Goal: Information Seeking & Learning: Check status

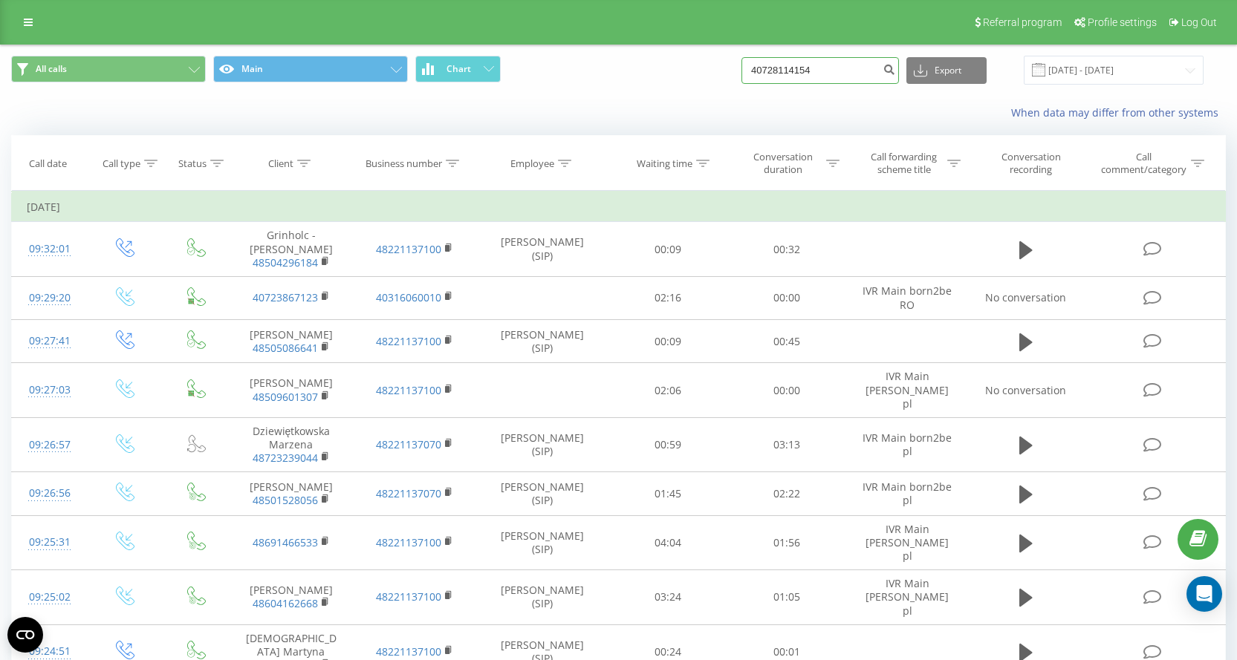
drag, startPoint x: 0, startPoint y: 0, endPoint x: 614, endPoint y: 91, distance: 621.0
click at [614, 91] on div "All calls Main Chart 40728114154 Export .csv .xls .xlsx [DATE] - [DATE]" at bounding box center [618, 70] width 1235 height 50
paste input "45031082"
click at [768, 63] on input "40745031082" at bounding box center [819, 70] width 157 height 27
type input "0745031082"
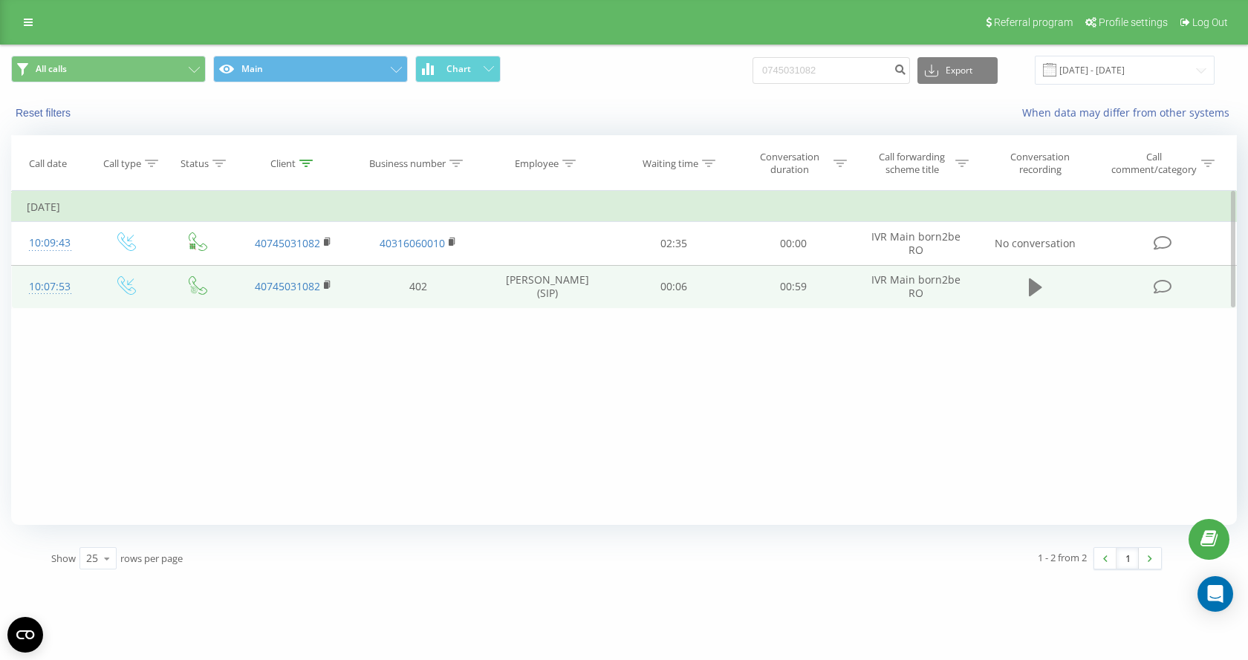
click at [1043, 286] on button at bounding box center [1035, 287] width 22 height 22
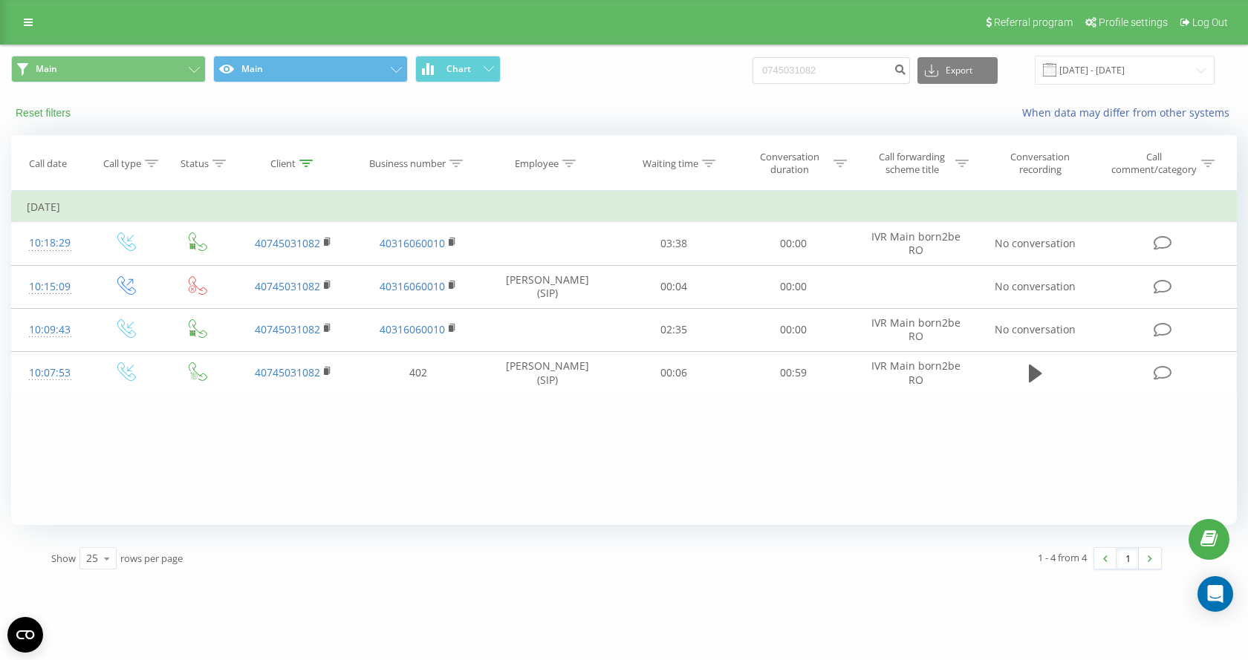
click at [40, 107] on button "Reset filters" at bounding box center [44, 112] width 67 height 13
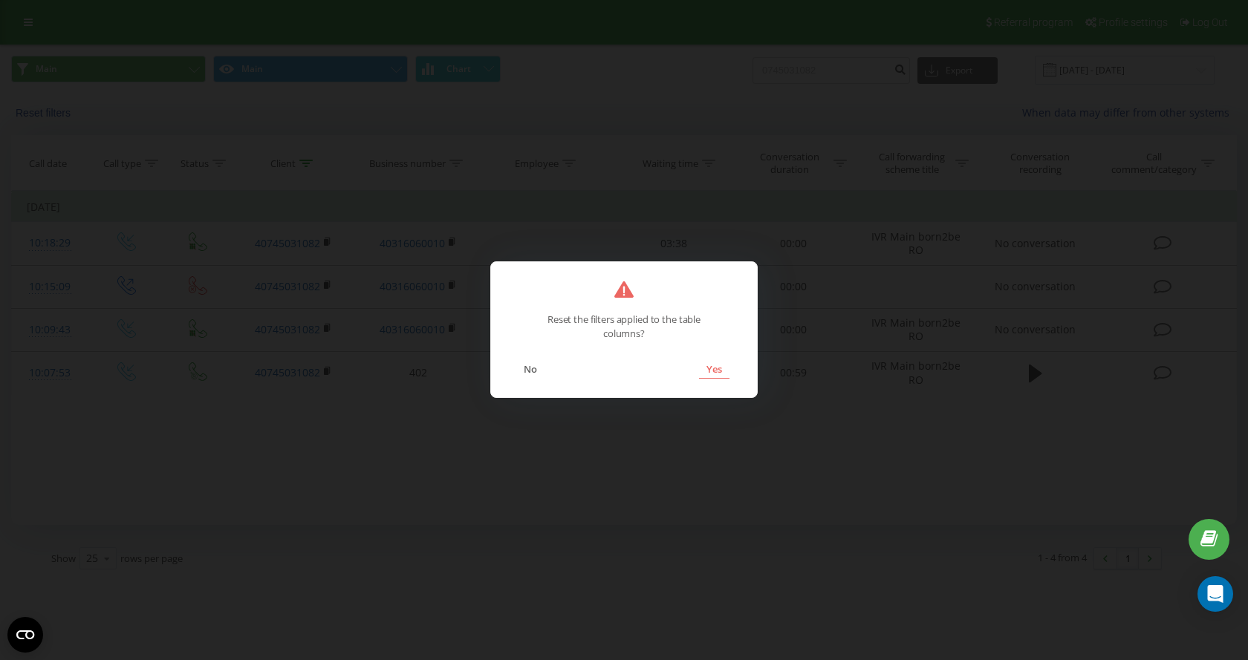
click at [707, 370] on button "Yes" at bounding box center [714, 369] width 30 height 19
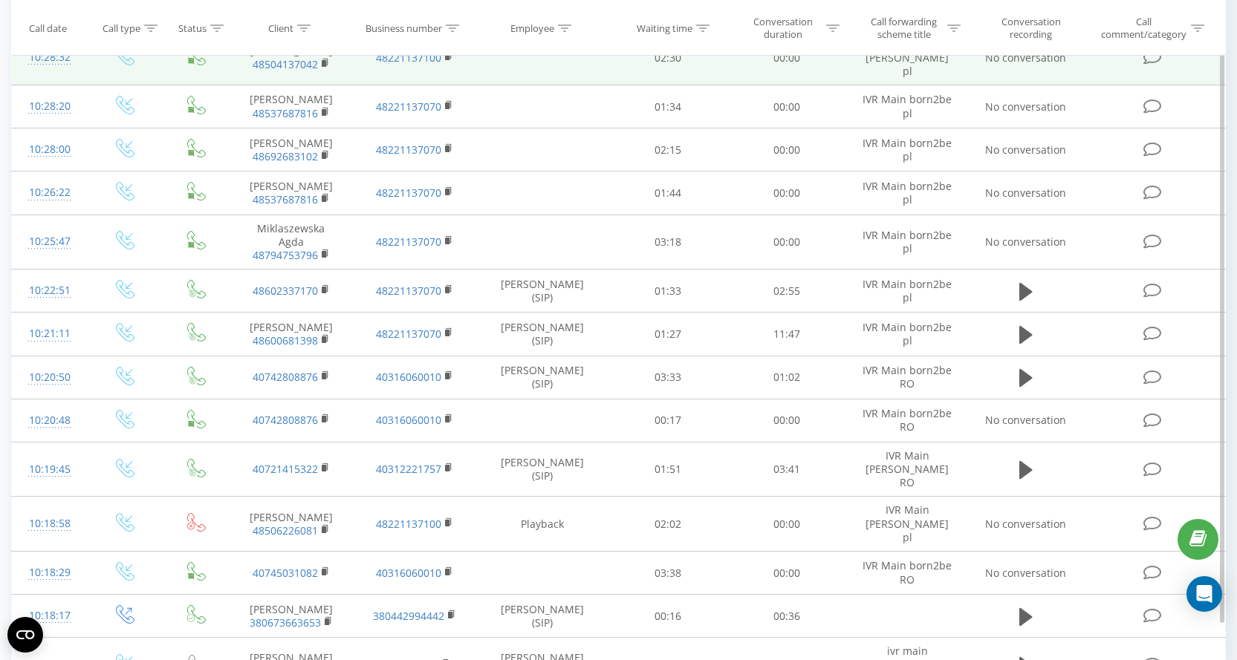
scroll to position [779, 0]
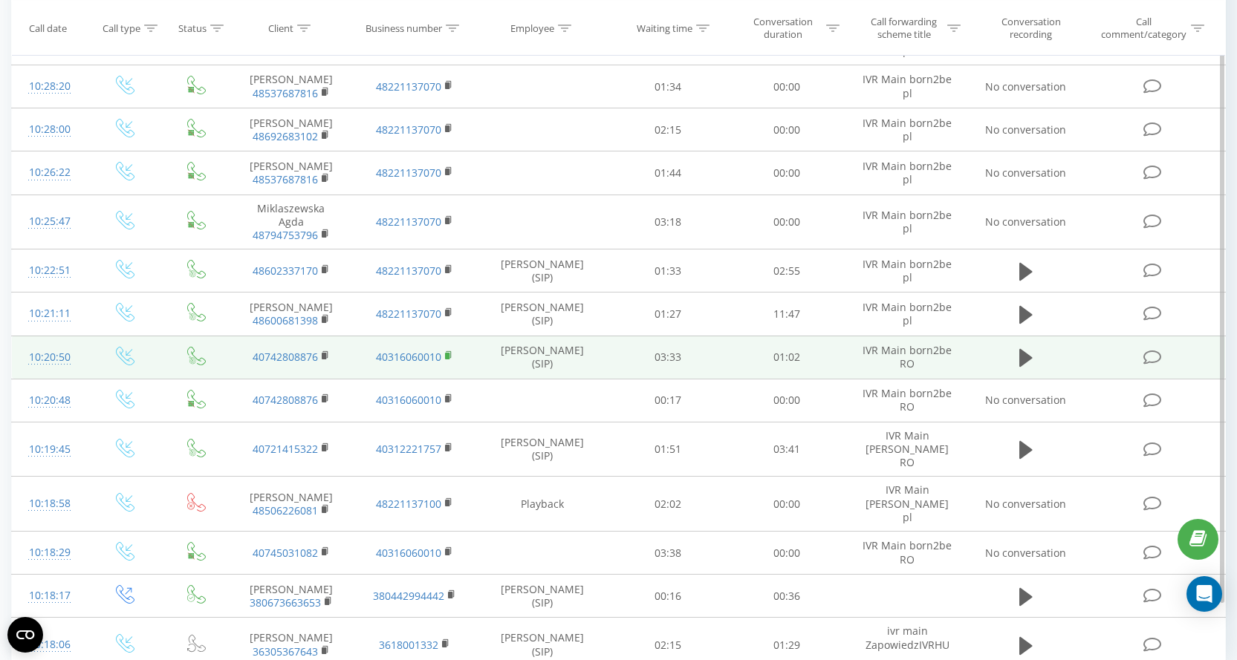
click at [450, 351] on icon at bounding box center [449, 356] width 8 height 10
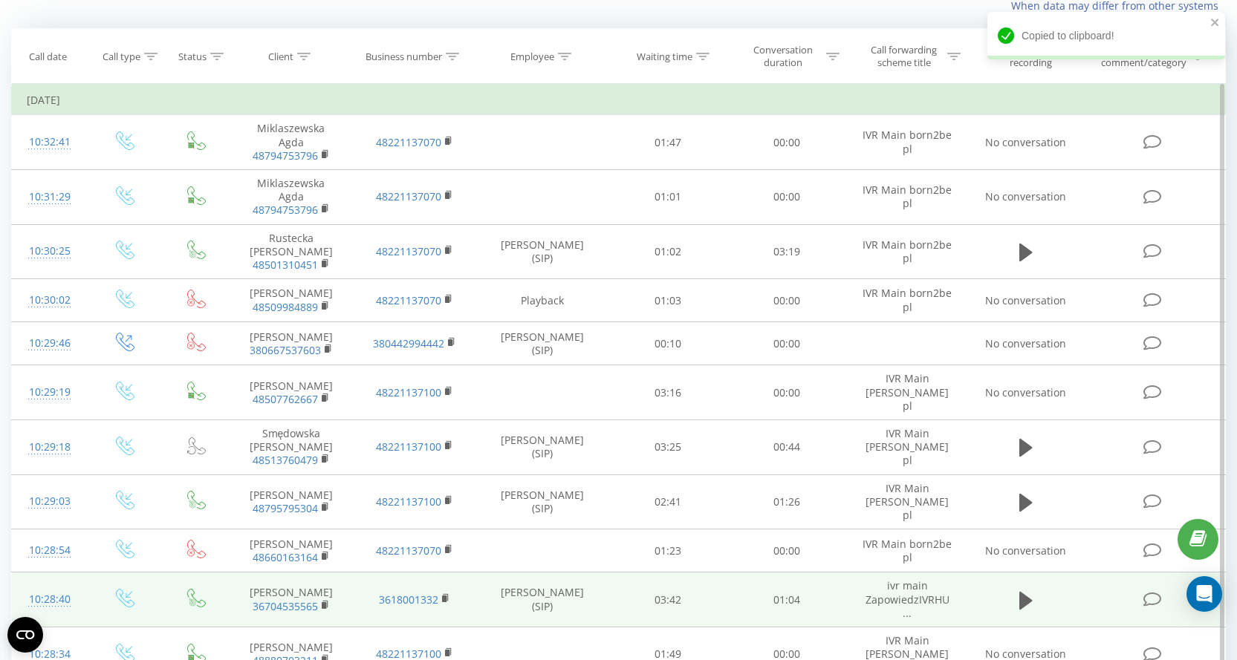
scroll to position [0, 0]
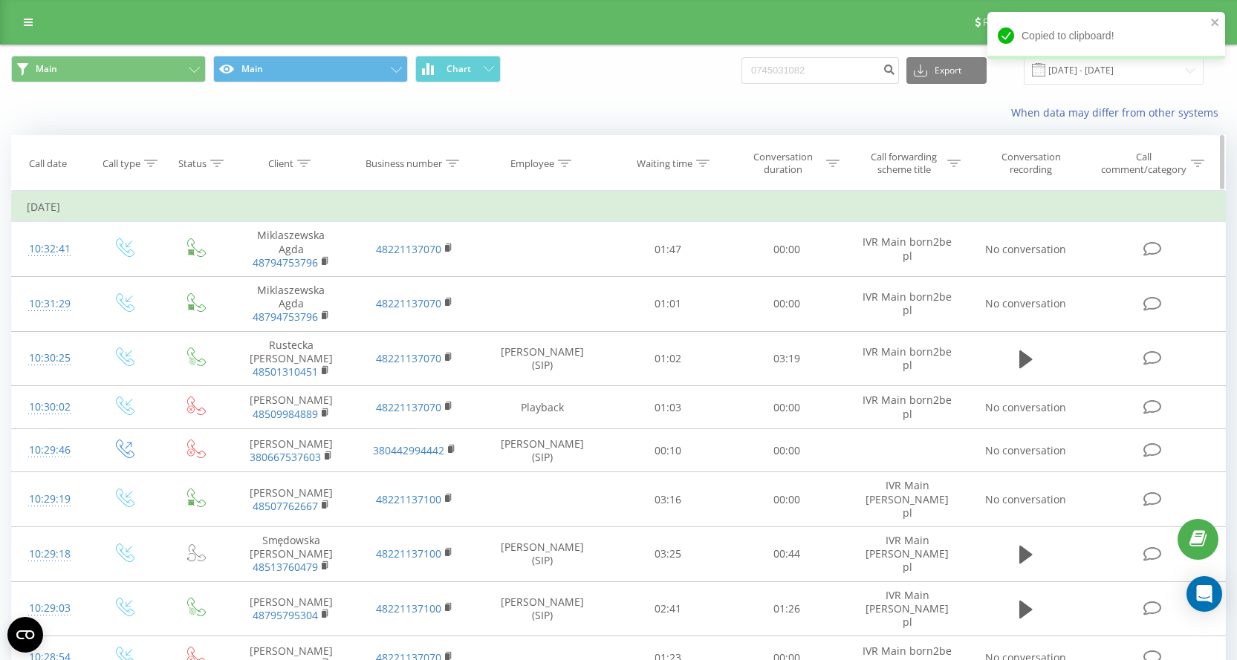
click at [452, 172] on th "Business number" at bounding box center [414, 163] width 123 height 55
click at [457, 160] on icon at bounding box center [452, 163] width 13 height 7
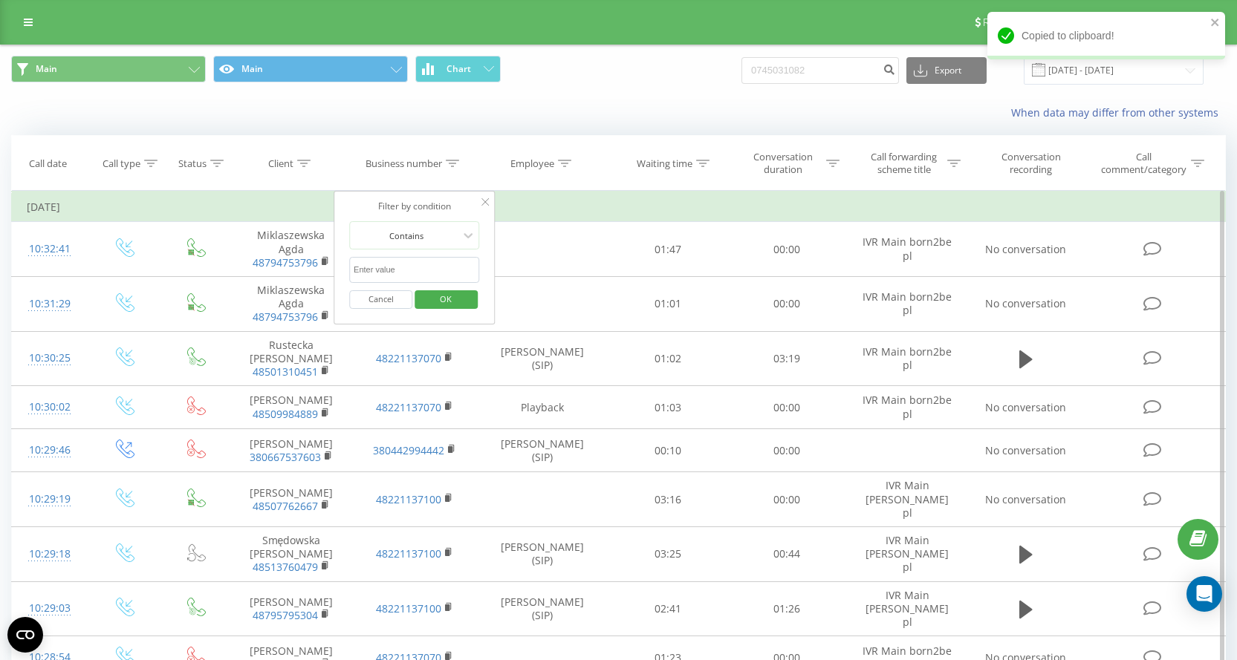
click at [416, 277] on input "text" at bounding box center [414, 270] width 131 height 26
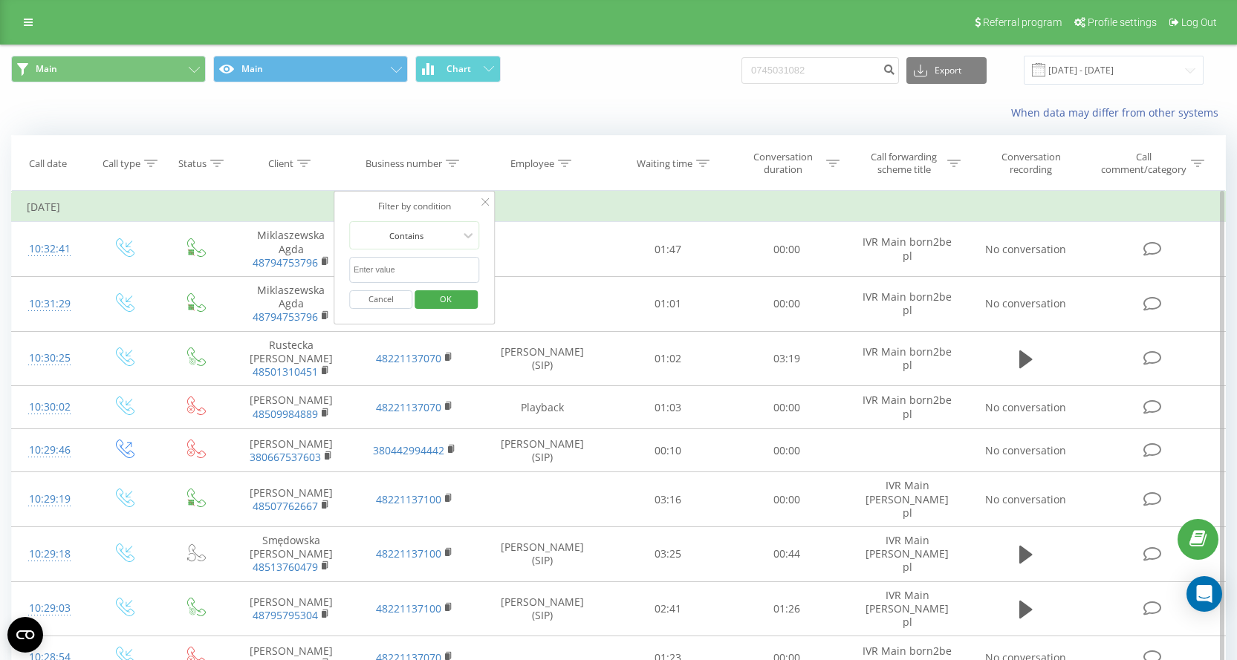
paste input "40316060010"
type input "40316060010"
click at [458, 297] on span "OK" at bounding box center [446, 298] width 42 height 23
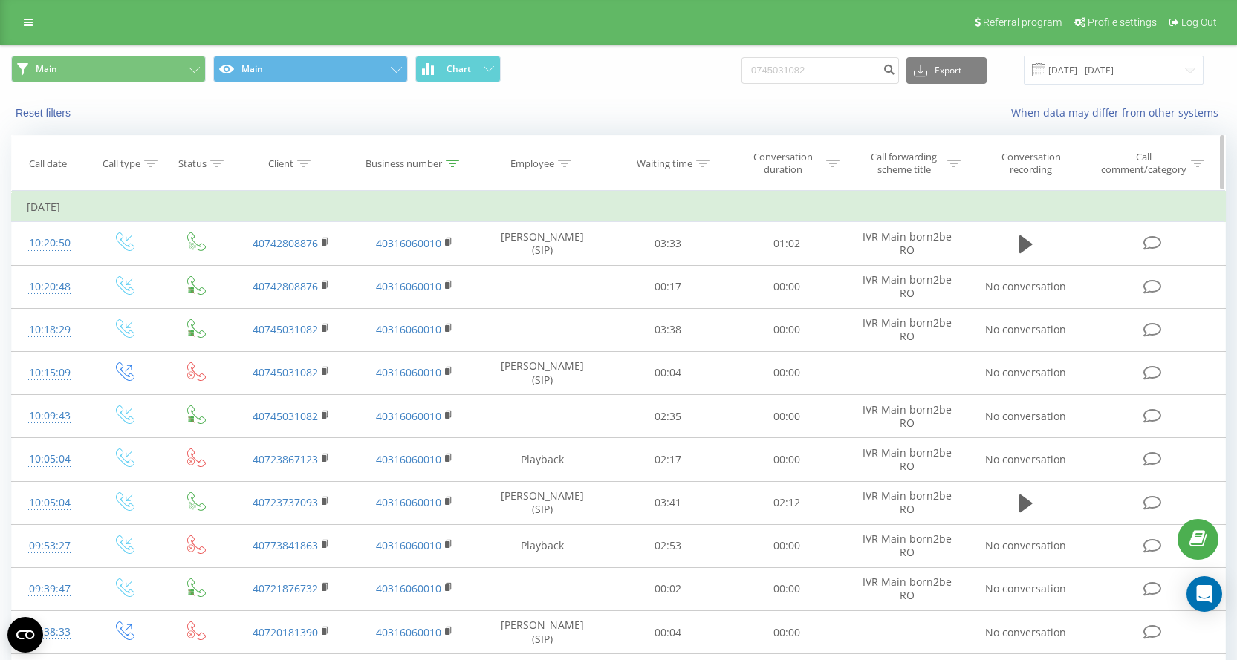
click at [154, 160] on icon at bounding box center [150, 163] width 13 height 7
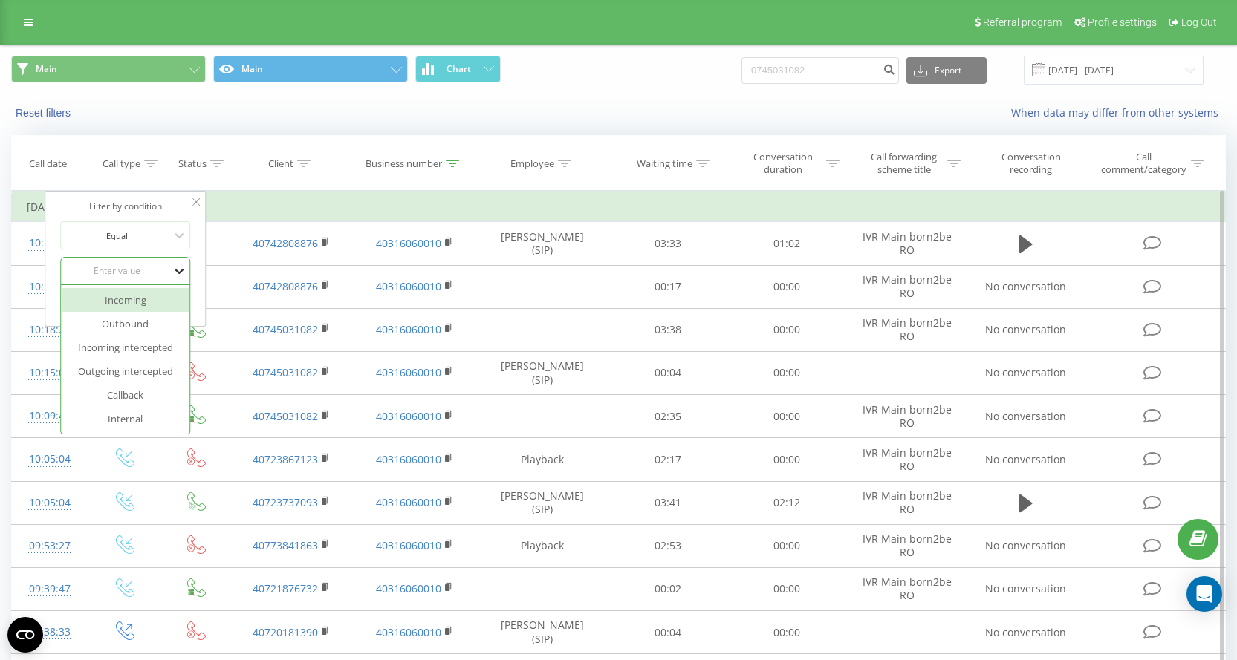
click at [172, 271] on icon at bounding box center [179, 271] width 15 height 15
click at [134, 329] on div "Outbound" at bounding box center [125, 324] width 129 height 24
click at [160, 302] on span "OK" at bounding box center [157, 301] width 42 height 23
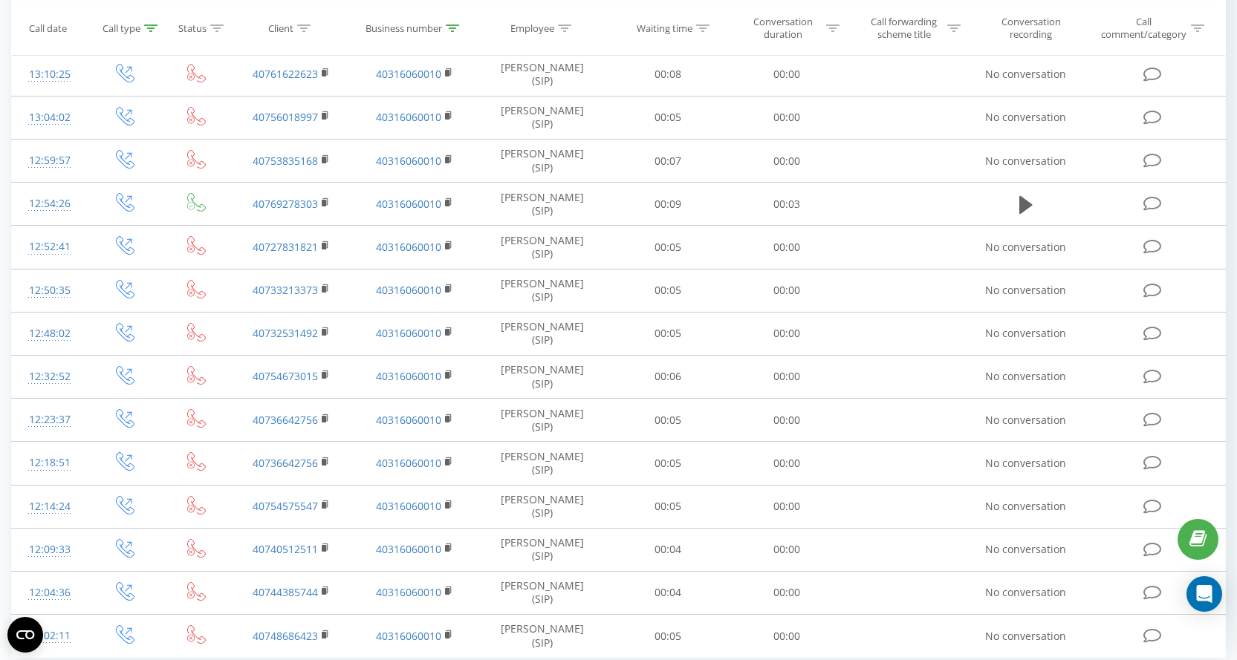
scroll to position [728, 0]
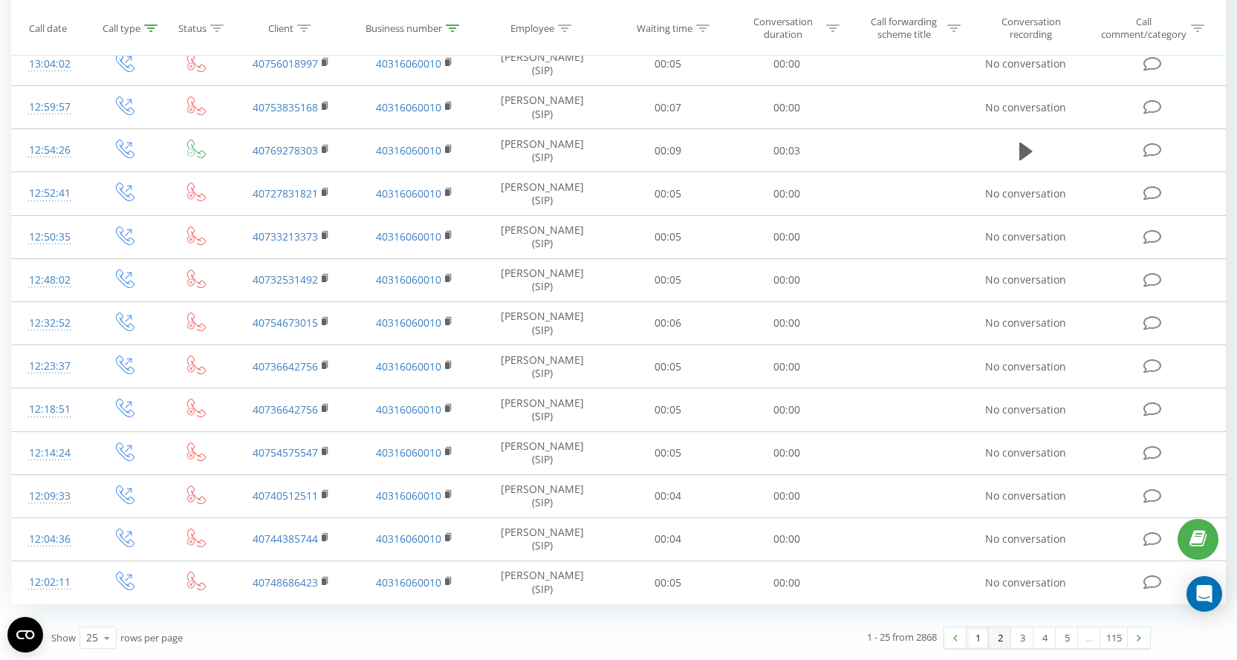
click at [995, 634] on link "2" at bounding box center [1000, 638] width 22 height 21
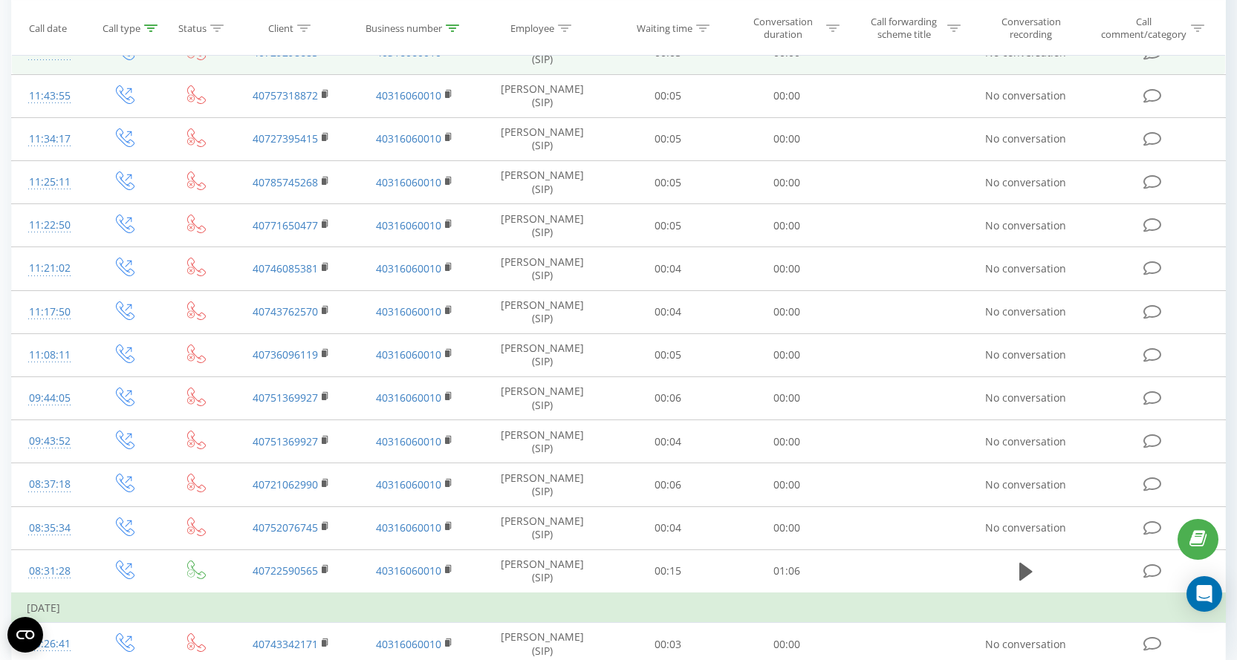
scroll to position [669, 0]
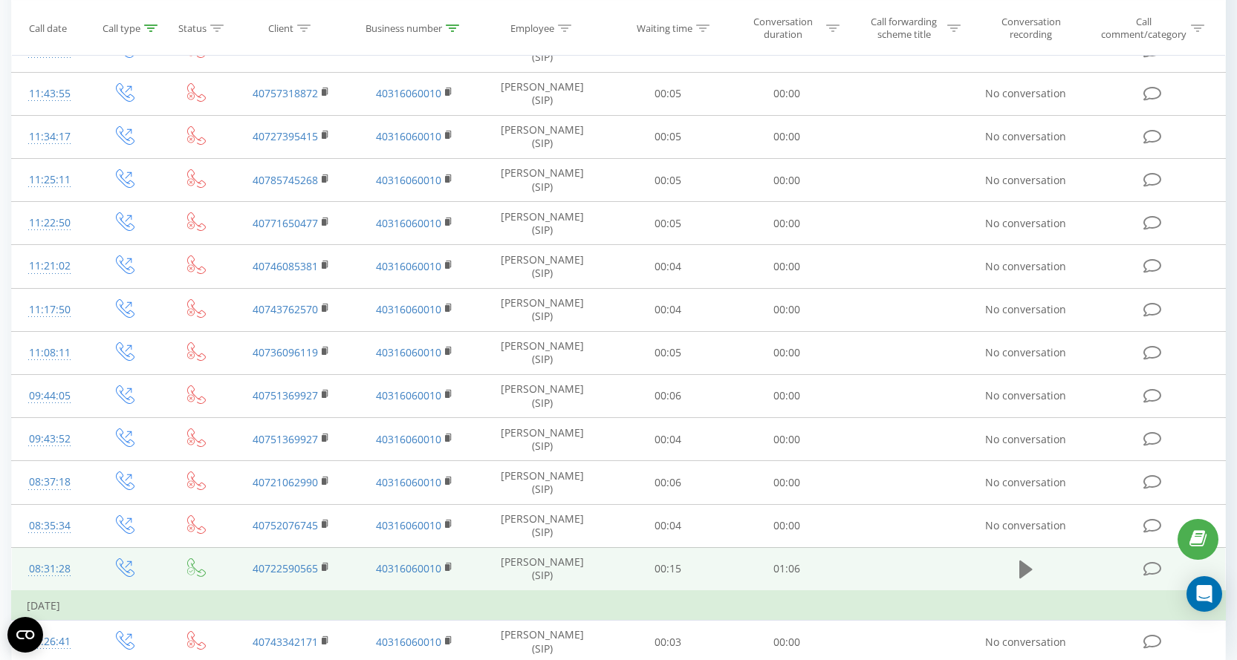
click at [1027, 568] on icon at bounding box center [1025, 570] width 13 height 18
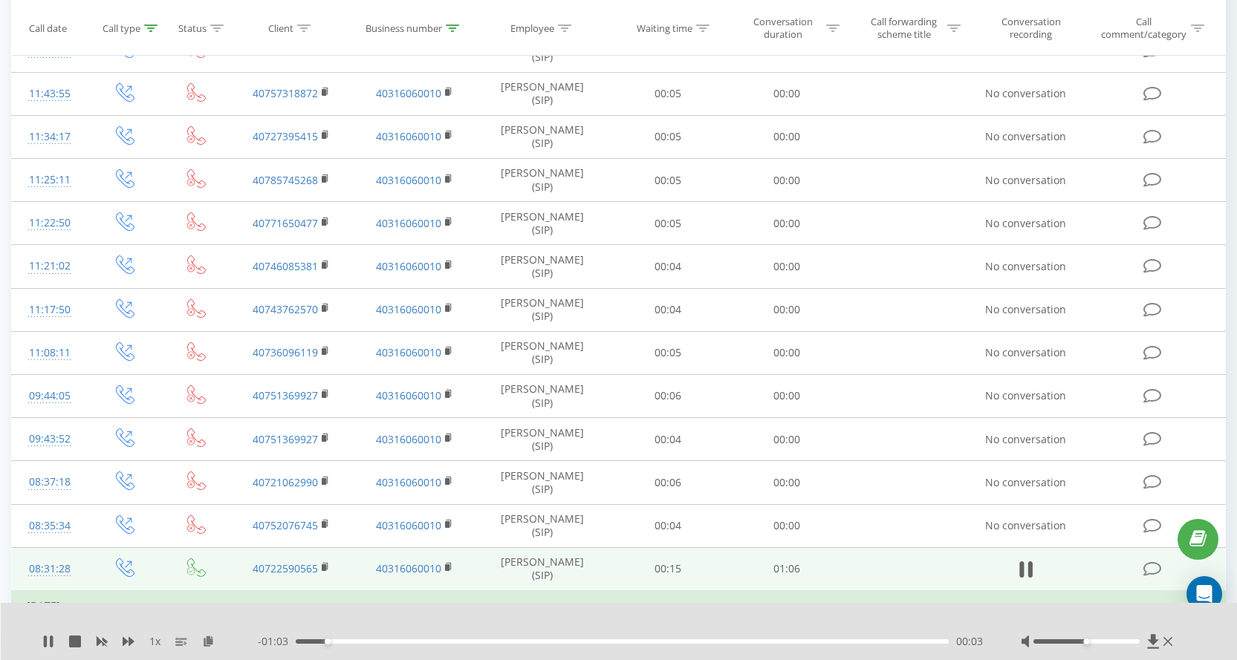
click at [1027, 568] on icon at bounding box center [1025, 569] width 13 height 21
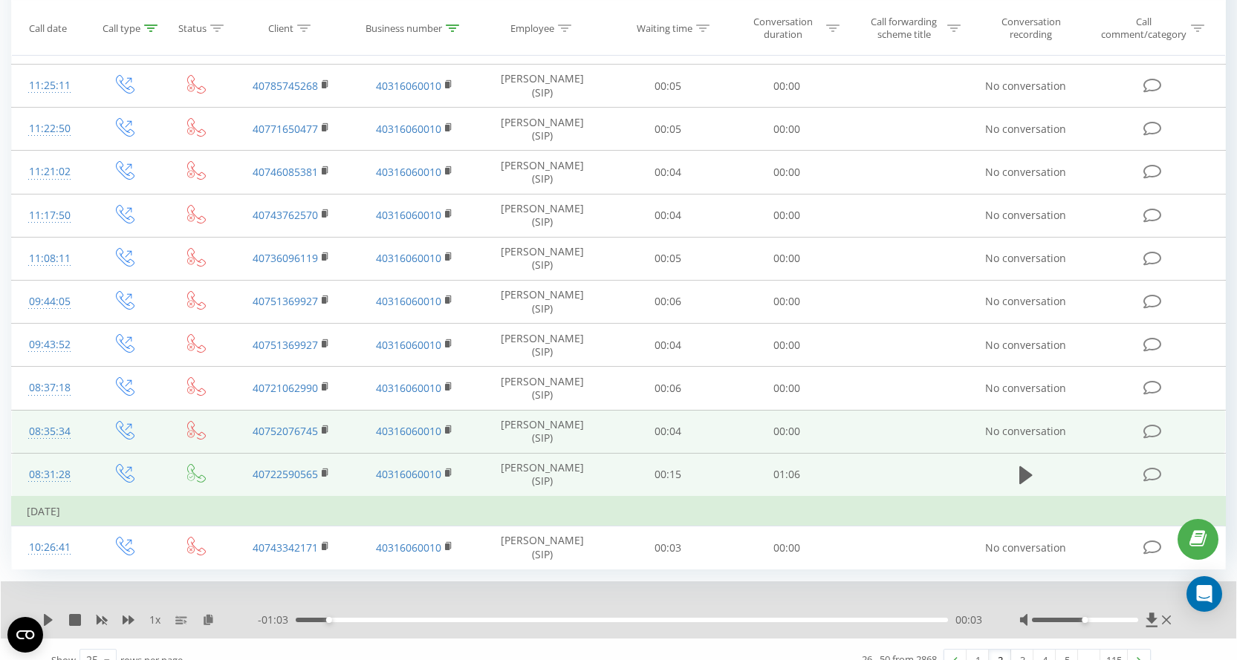
scroll to position [785, 0]
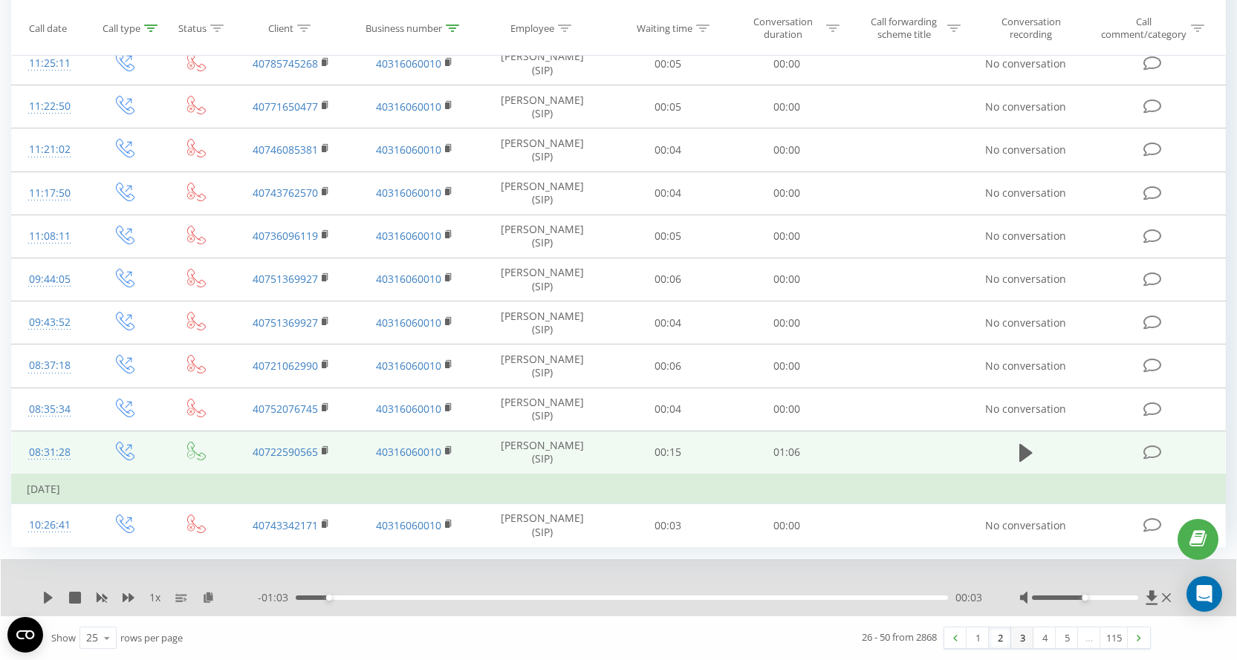
click at [1018, 634] on link "3" at bounding box center [1022, 638] width 22 height 21
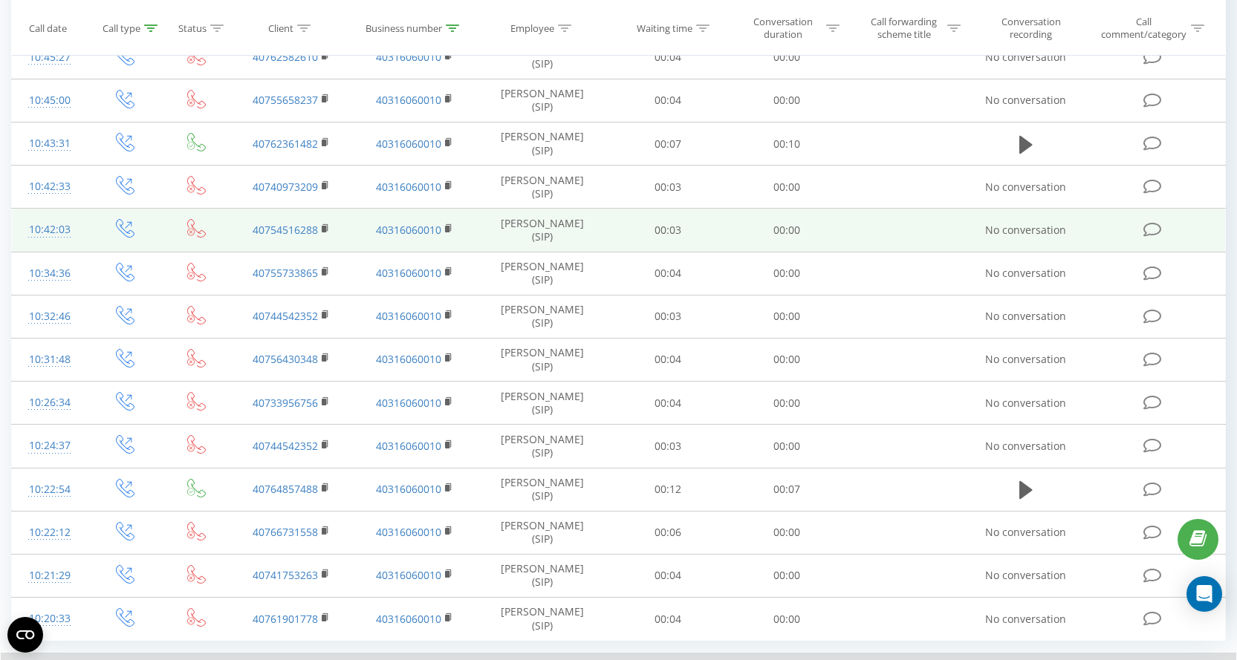
scroll to position [728, 0]
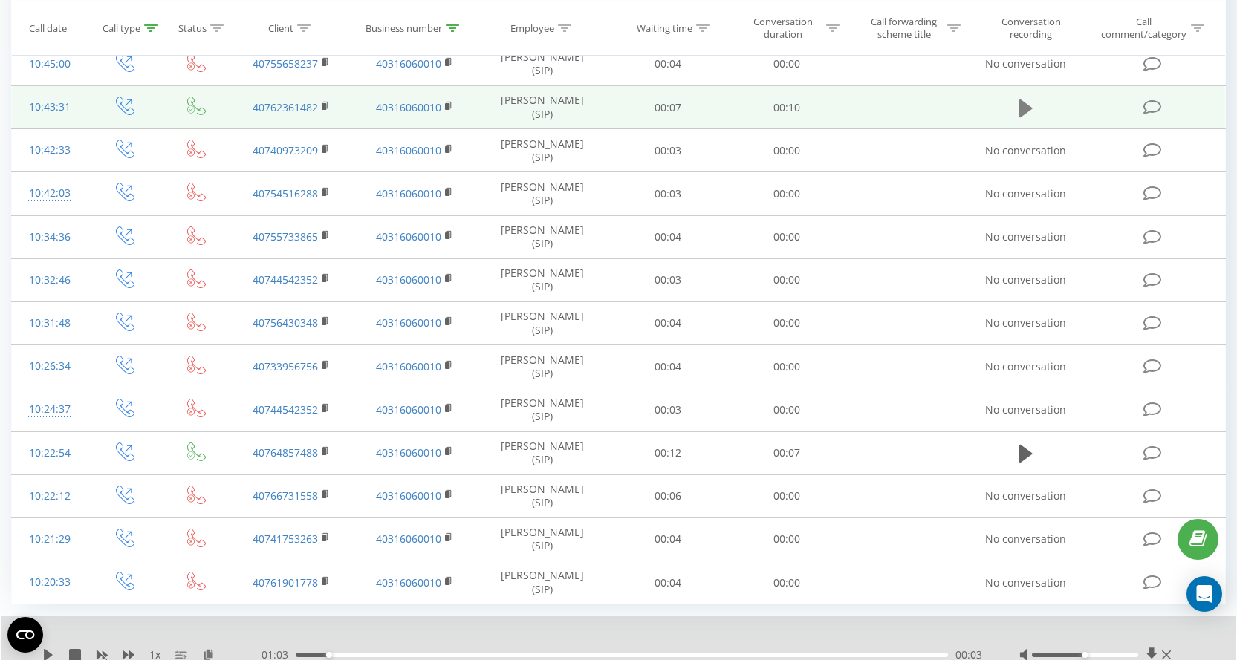
click at [1020, 110] on icon at bounding box center [1025, 108] width 13 height 18
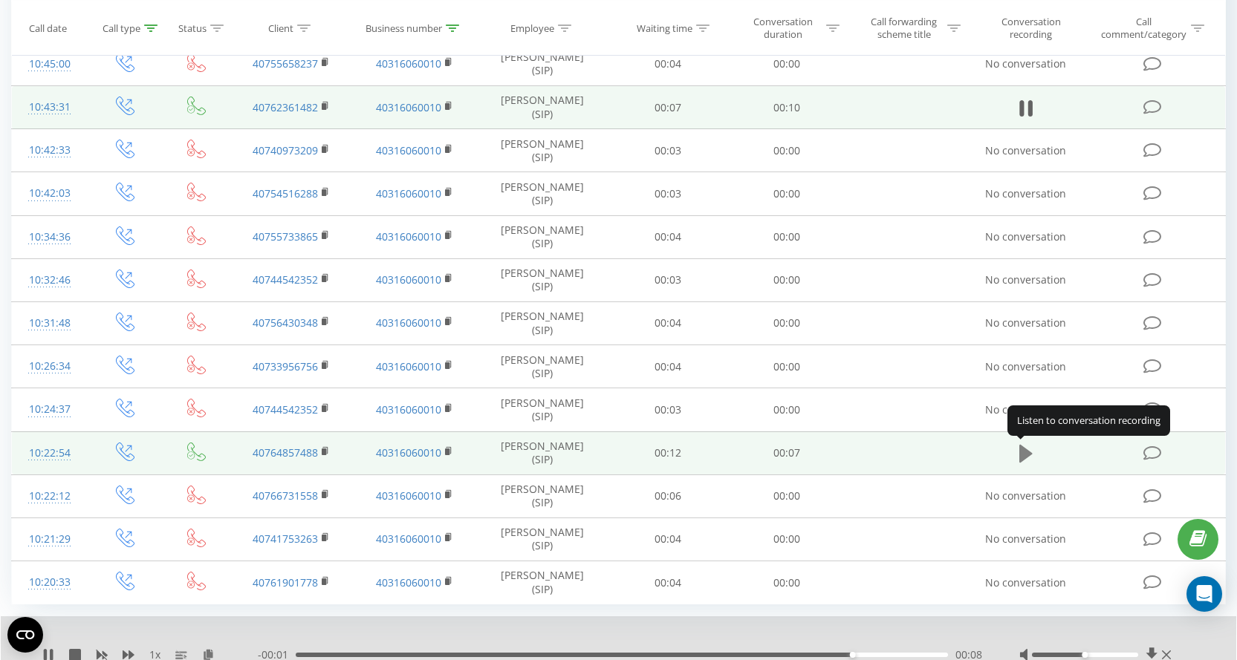
click at [1022, 452] on icon at bounding box center [1025, 454] width 13 height 18
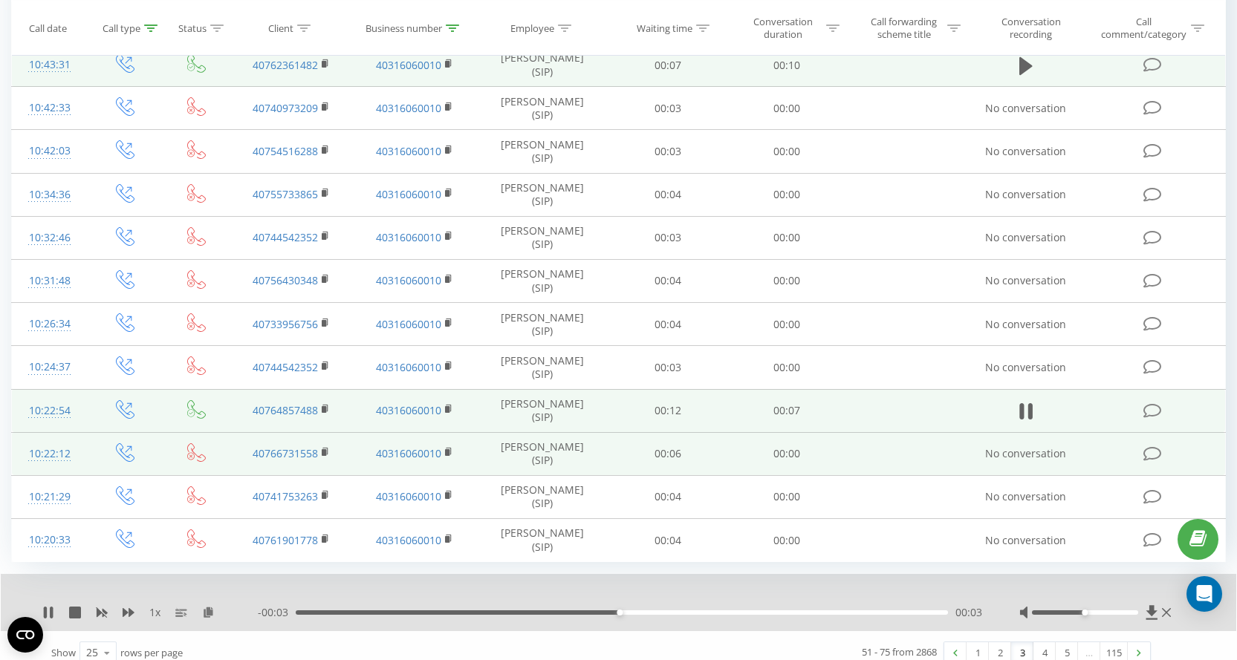
scroll to position [785, 0]
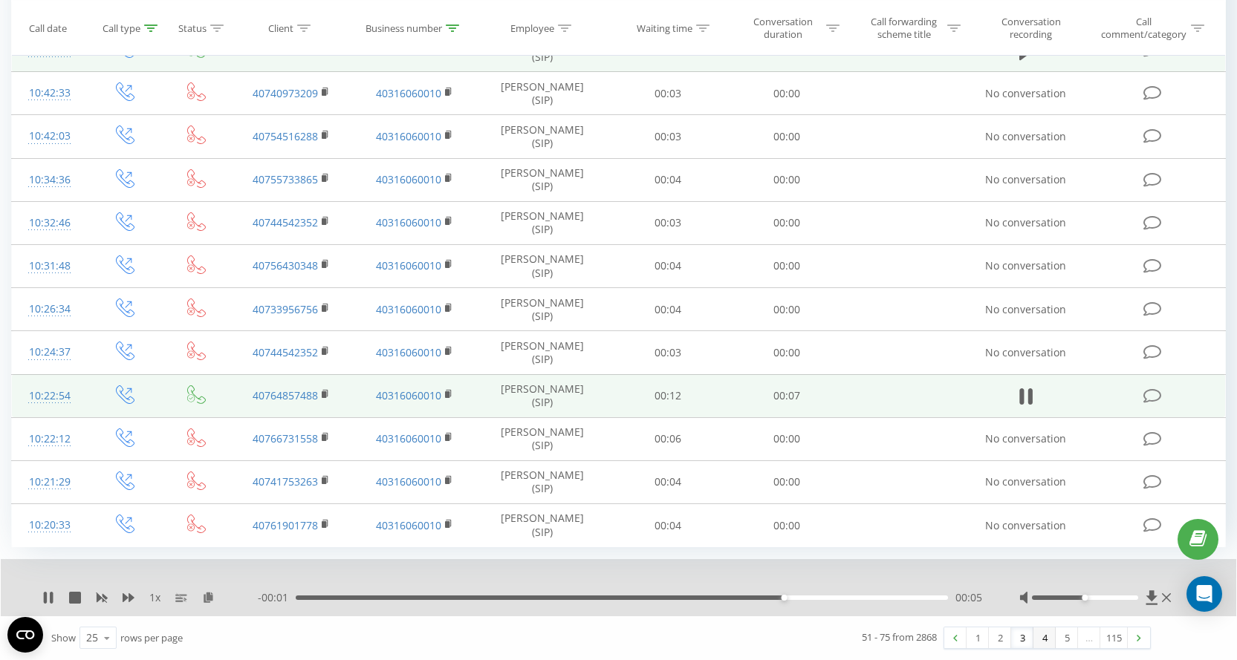
click at [1040, 634] on link "4" at bounding box center [1044, 638] width 22 height 21
